Goal: Complete application form

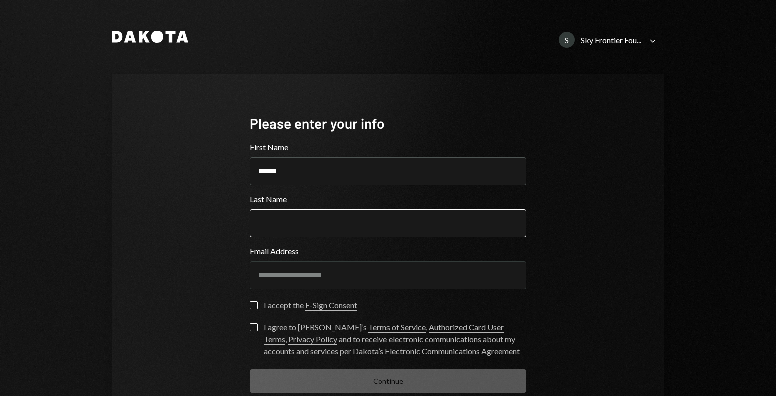
type input "******"
click at [273, 234] on input "Last Name" at bounding box center [388, 224] width 276 height 28
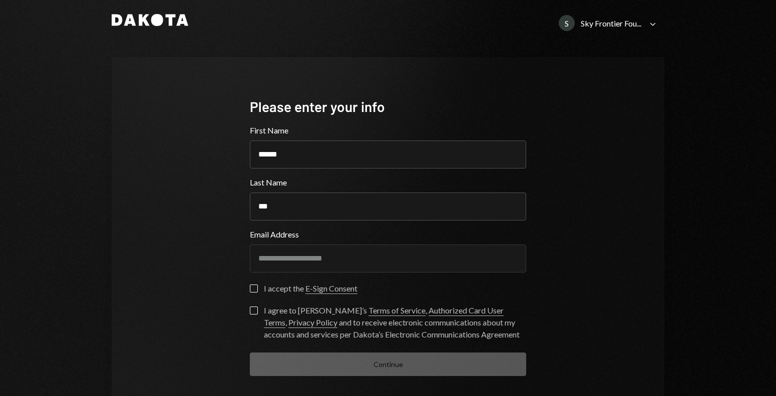
scroll to position [22, 0]
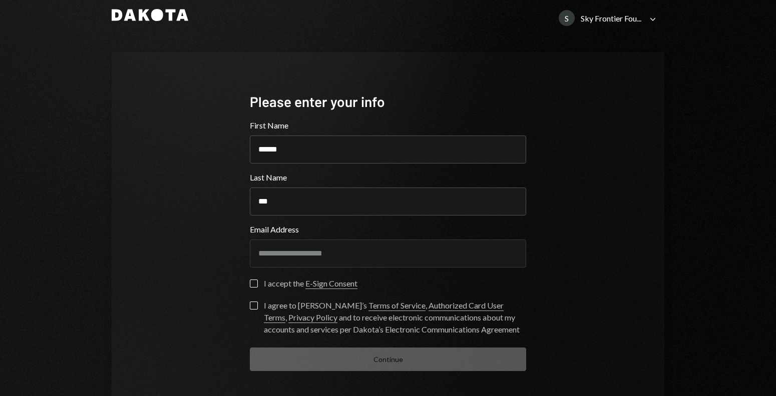
type input "***"
click at [252, 283] on button "I accept the E-Sign Consent" at bounding box center [254, 284] width 8 height 8
click at [251, 305] on button "I agree to Dakota’s Terms of Service , Authorized Card User Terms , Privacy Pol…" at bounding box center [254, 306] width 8 height 8
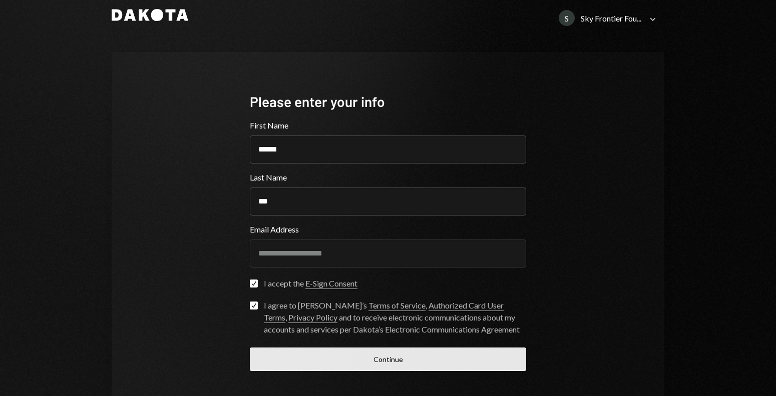
click at [278, 363] on button "Continue" at bounding box center [388, 360] width 276 height 24
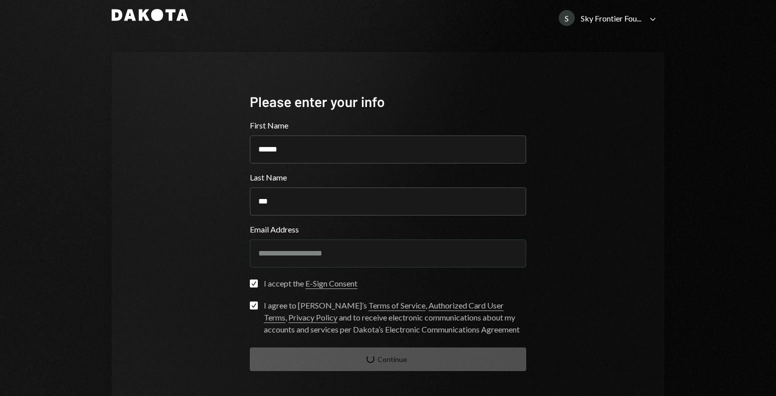
scroll to position [19, 0]
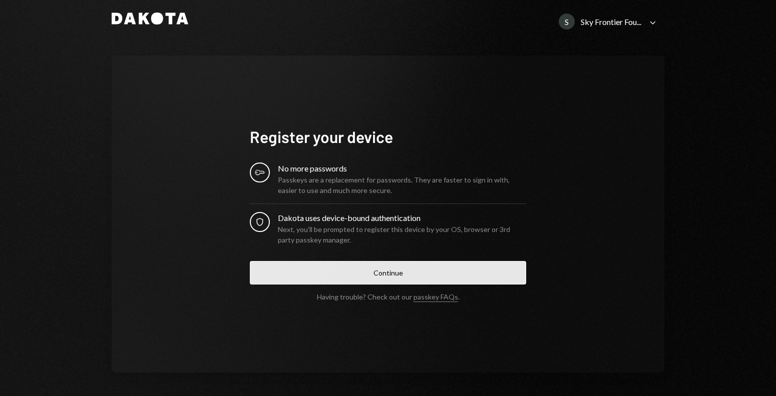
click at [320, 275] on button "Continue" at bounding box center [388, 273] width 276 height 24
click at [441, 264] on button "Continue" at bounding box center [388, 273] width 276 height 24
click at [365, 271] on button "Continue" at bounding box center [388, 273] width 276 height 24
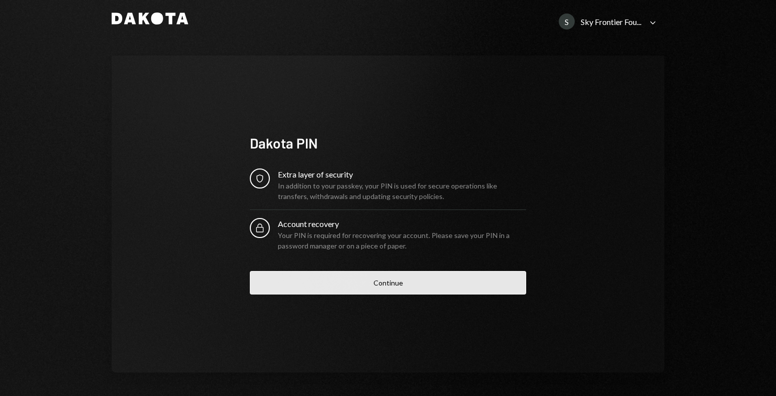
click at [324, 280] on button "Continue" at bounding box center [388, 283] width 276 height 24
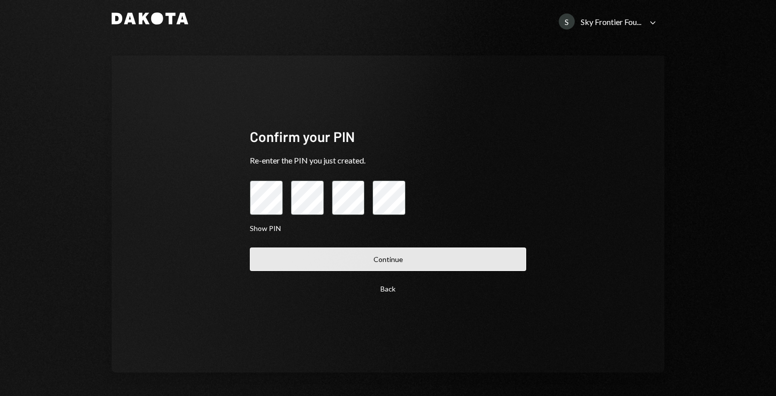
click at [312, 252] on button "Continue" at bounding box center [388, 260] width 276 height 24
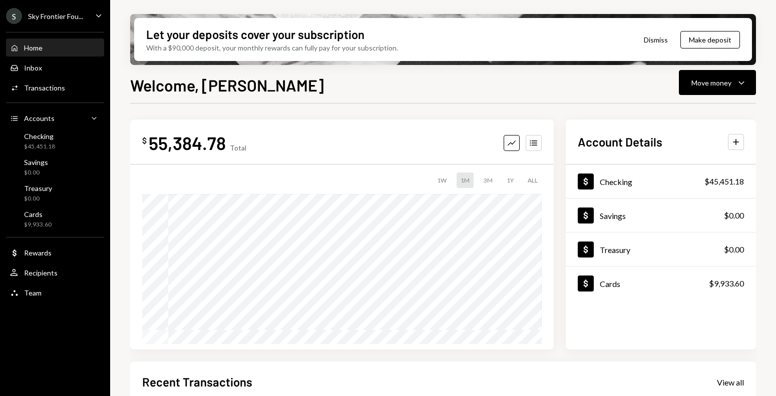
click at [98, 13] on icon "Caret Down" at bounding box center [98, 15] width 11 height 11
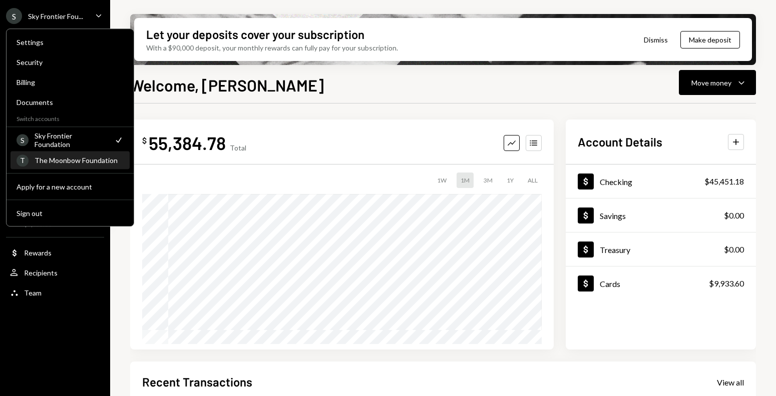
click at [82, 160] on div "The Moonbow Foundation" at bounding box center [79, 160] width 89 height 9
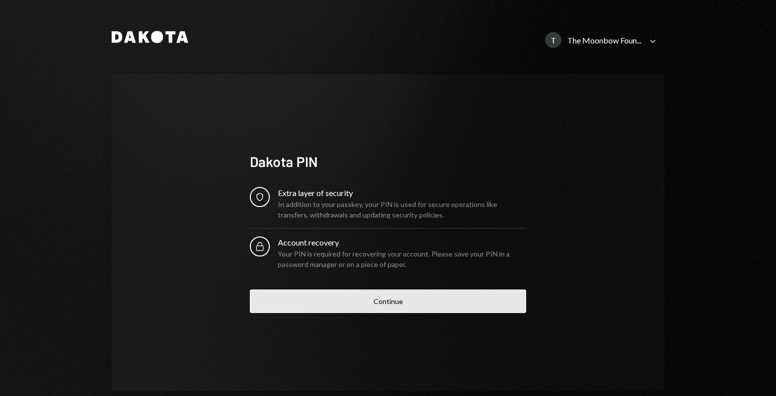
click at [290, 304] on button "Continue" at bounding box center [388, 302] width 276 height 24
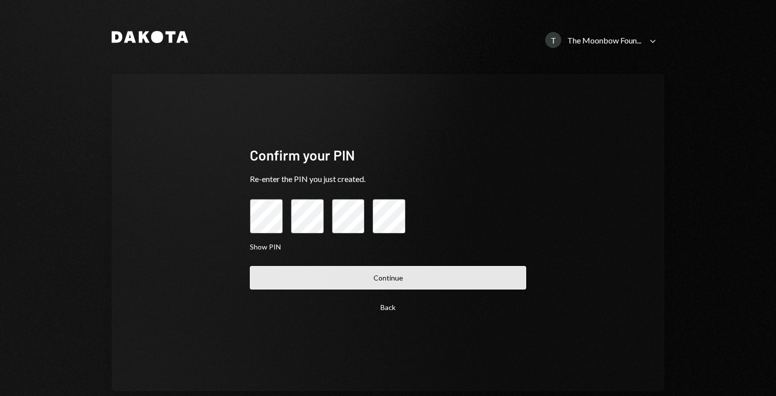
click at [301, 274] on button "Continue" at bounding box center [388, 278] width 276 height 24
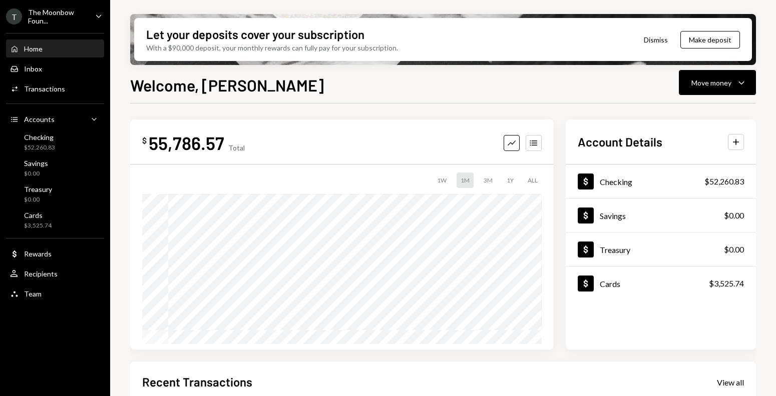
click at [97, 14] on icon "Caret Down" at bounding box center [98, 16] width 11 height 11
